Goal: Task Accomplishment & Management: Use online tool/utility

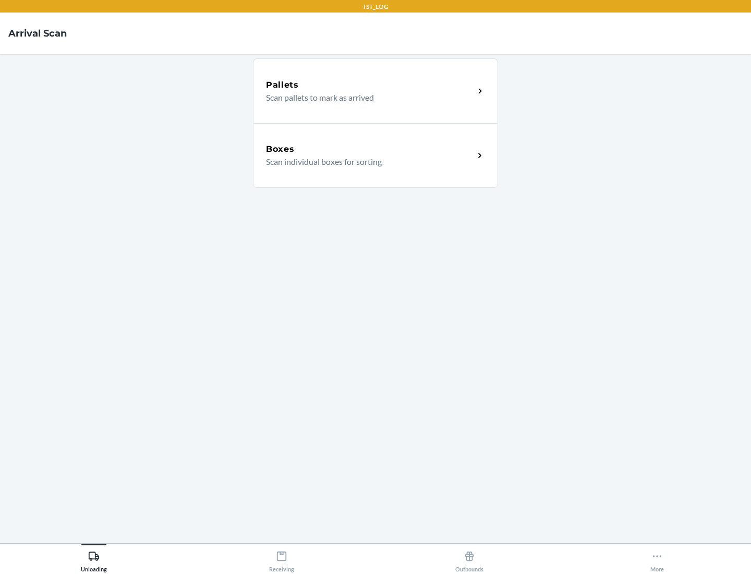
click at [370, 149] on div "Boxes" at bounding box center [370, 149] width 208 height 13
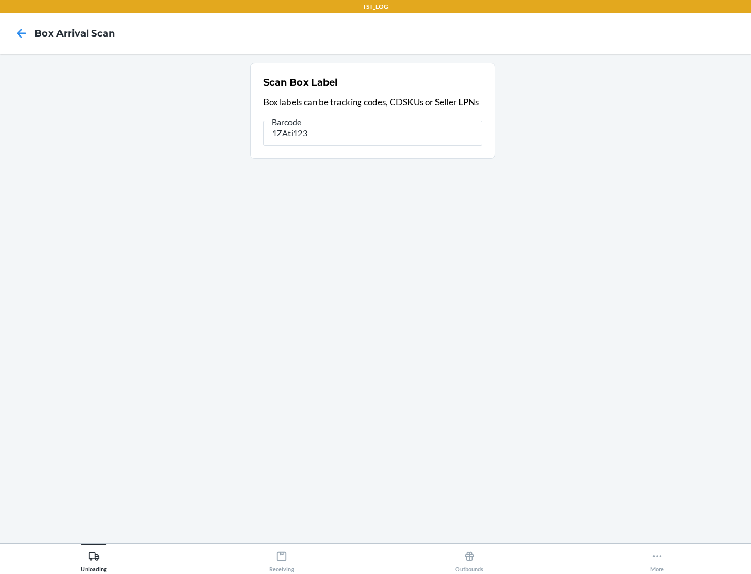
type input "1ZAti123"
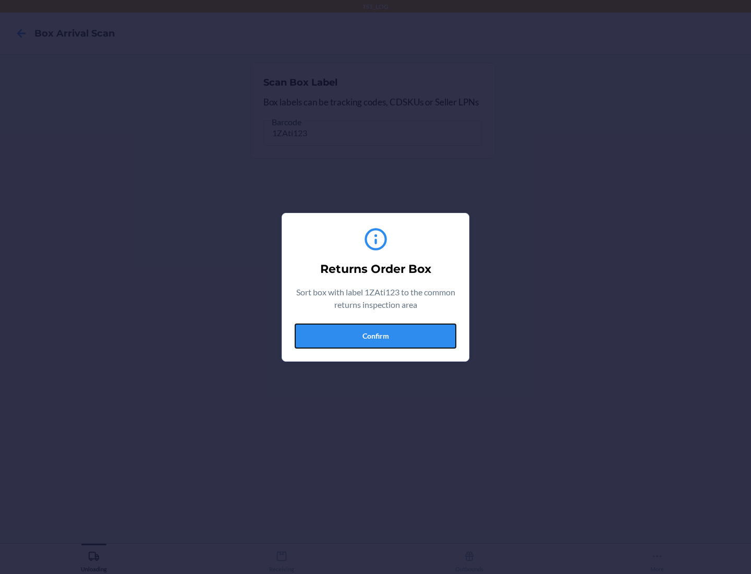
click at [376, 335] on button "Confirm" at bounding box center [376, 335] width 162 height 25
